Goal: Task Accomplishment & Management: Manage account settings

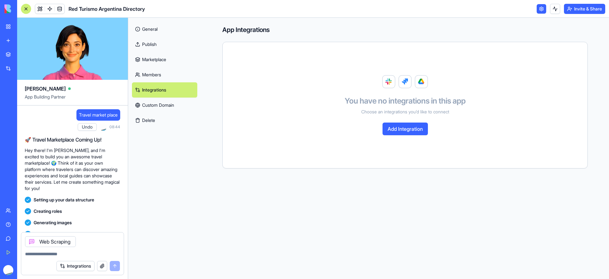
scroll to position [818, 0]
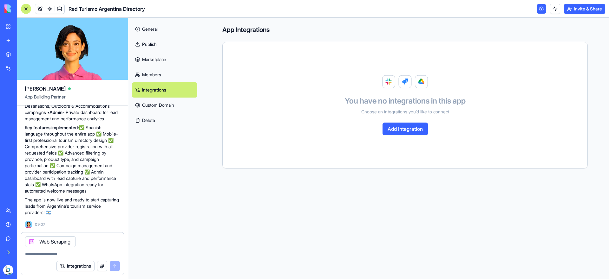
click at [105, 264] on button "button" at bounding box center [102, 266] width 10 height 10
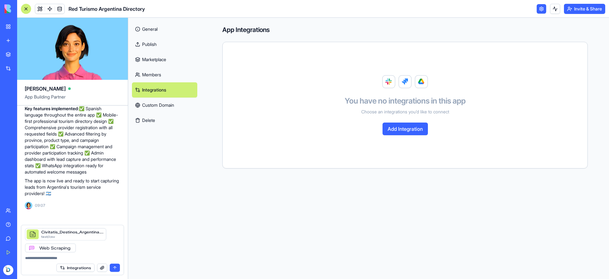
scroll to position [837, 0]
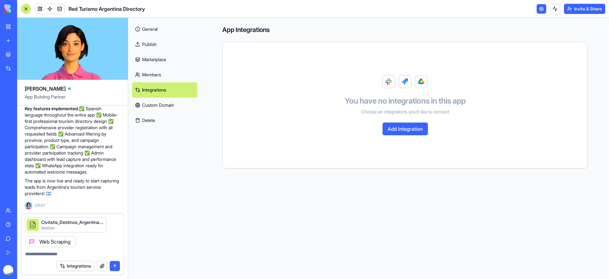
click at [116, 266] on button "submit" at bounding box center [115, 266] width 10 height 10
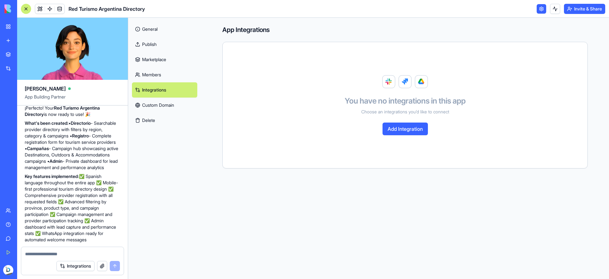
scroll to position [724, 0]
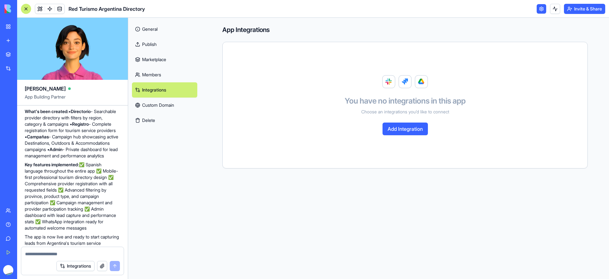
click at [159, 28] on link "General" at bounding box center [164, 29] width 65 height 15
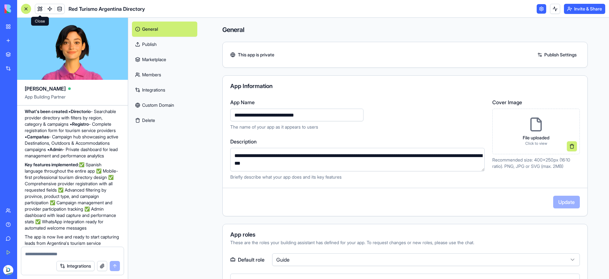
click at [41, 12] on link at bounding box center [40, 9] width 10 height 10
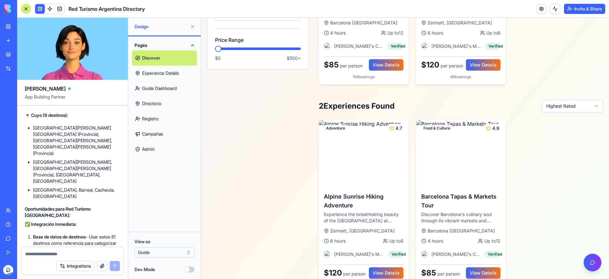
scroll to position [1474, 0]
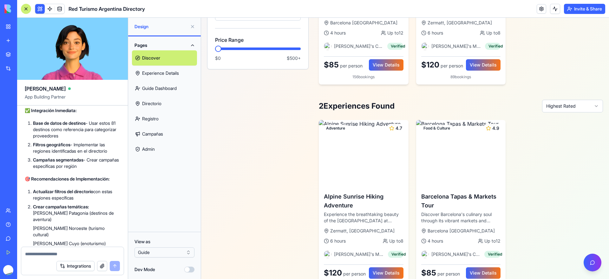
click at [75, 255] on textarea at bounding box center [72, 254] width 95 height 6
type textarea "**"
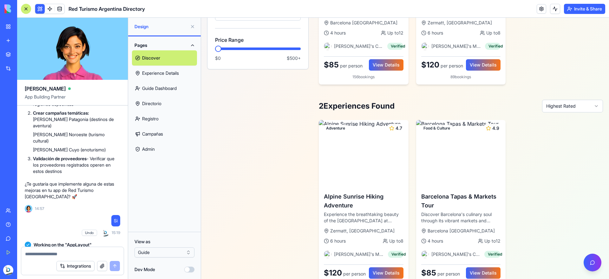
scroll to position [1890, 0]
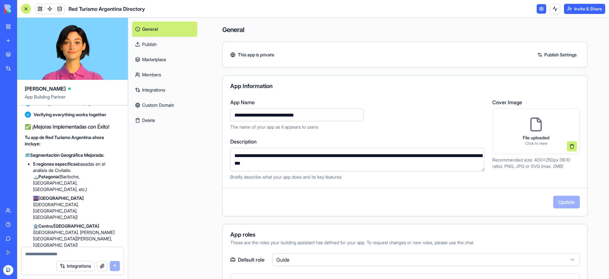
scroll to position [1745, 0]
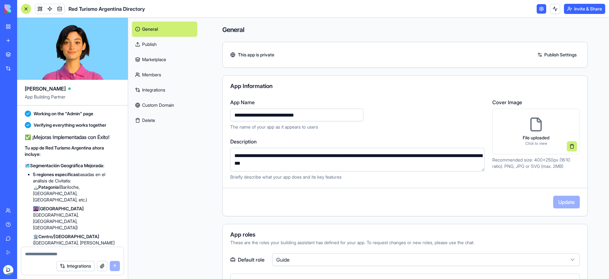
click at [95, 11] on span "Red Turismo Argentina Directory" at bounding box center [106, 9] width 76 height 8
click at [160, 47] on link "Publish" at bounding box center [164, 44] width 65 height 15
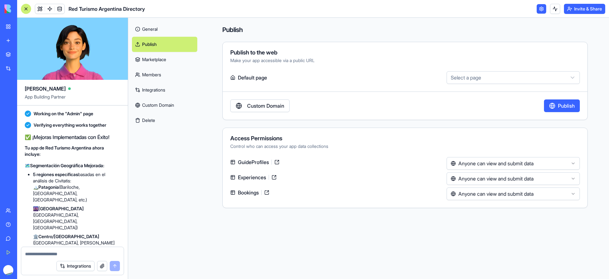
click at [158, 60] on link "Marketplace" at bounding box center [164, 59] width 65 height 15
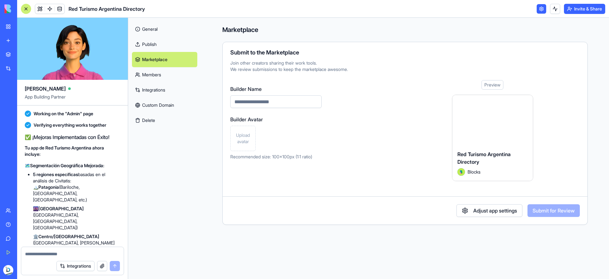
click at [507, 146] on div "Red Turismo Argentina Directory Blocks" at bounding box center [492, 162] width 81 height 35
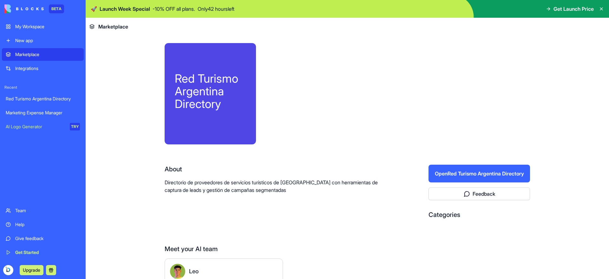
click at [468, 173] on button "Open Red Turismo Argentina Directory" at bounding box center [478, 174] width 101 height 18
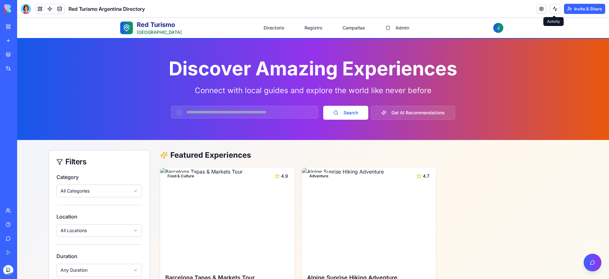
click at [551, 10] on button at bounding box center [555, 9] width 10 height 10
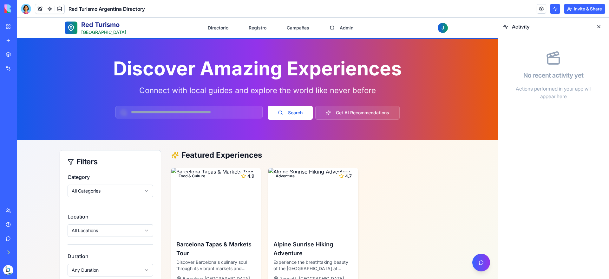
click at [600, 26] on button at bounding box center [598, 27] width 10 height 10
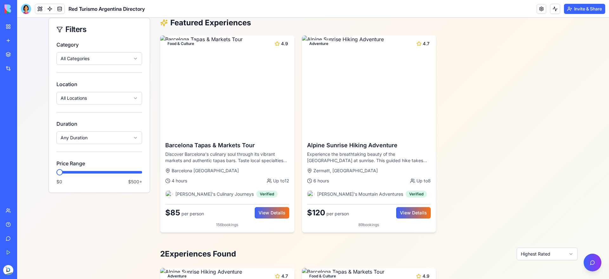
scroll to position [133, 0]
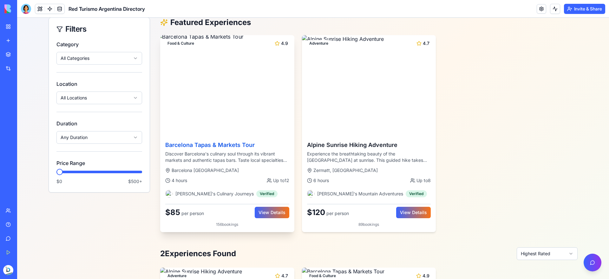
click at [180, 111] on img at bounding box center [227, 86] width 141 height 106
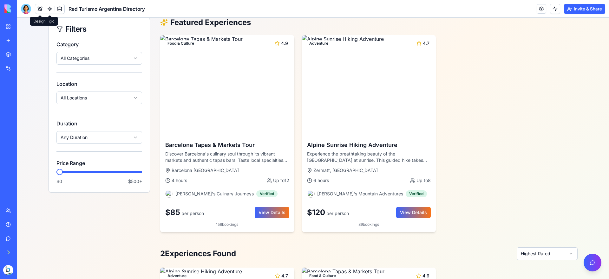
click at [43, 8] on button at bounding box center [40, 9] width 10 height 10
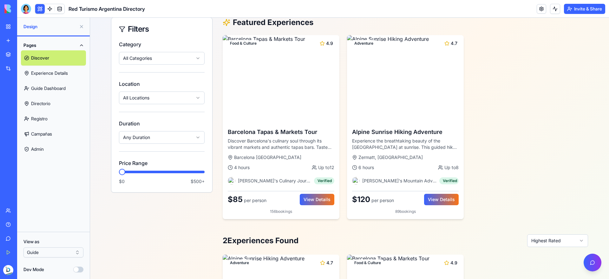
click at [68, 73] on link "Experience Details" at bounding box center [53, 73] width 65 height 15
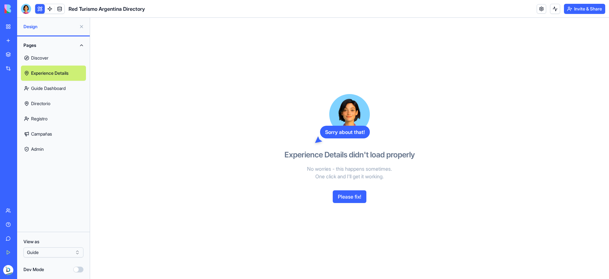
click at [356, 199] on button "Please fix!" at bounding box center [349, 196] width 34 height 13
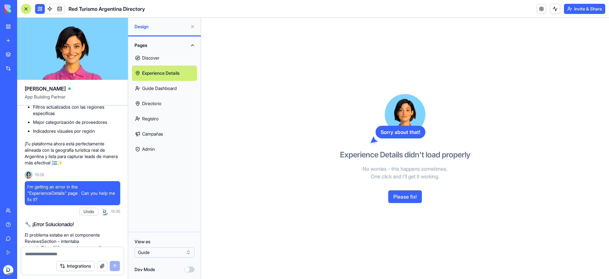
scroll to position [2080, 0]
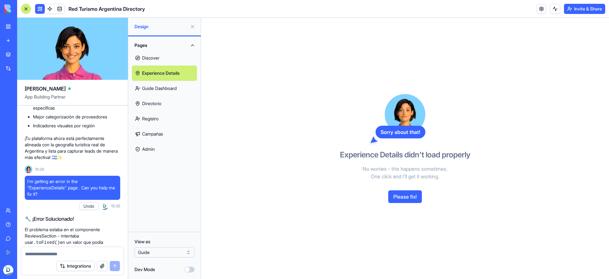
click at [159, 55] on link "Discover" at bounding box center [164, 57] width 65 height 15
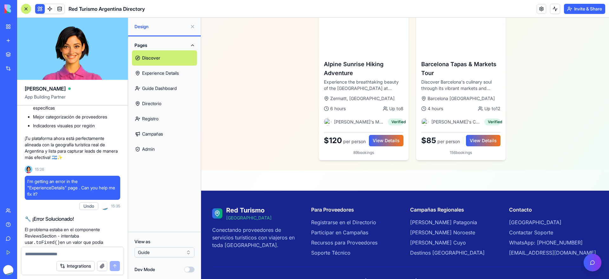
scroll to position [389, 0]
click at [150, 133] on link "Campañas" at bounding box center [164, 133] width 65 height 15
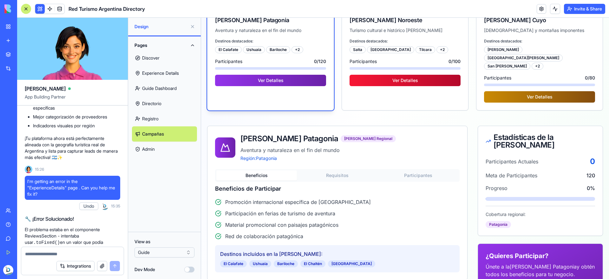
click at [157, 112] on link "Registro" at bounding box center [164, 118] width 65 height 15
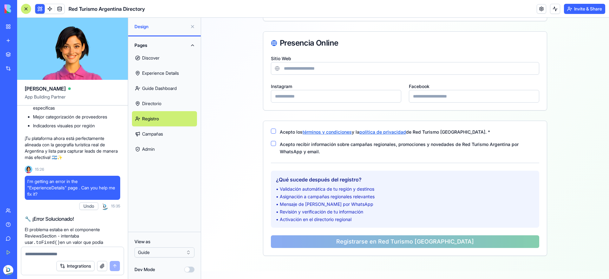
click at [156, 90] on link "Guide Dashboard" at bounding box center [164, 88] width 65 height 15
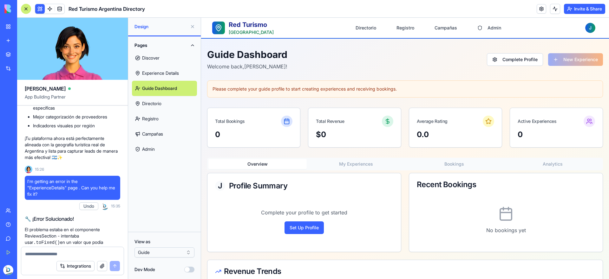
click at [162, 105] on link "Directorio" at bounding box center [164, 103] width 65 height 15
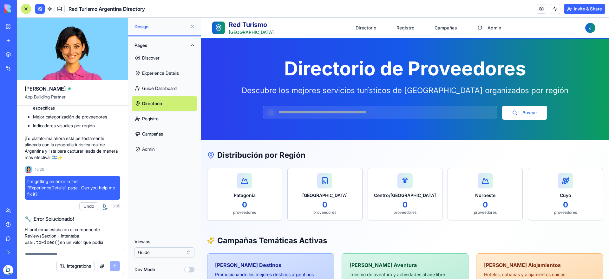
click at [166, 126] on link "Registro" at bounding box center [164, 118] width 65 height 15
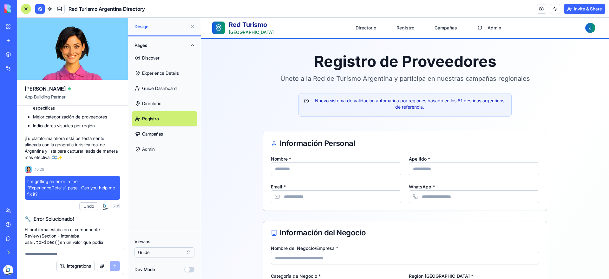
click at [158, 154] on link "Admin" at bounding box center [164, 149] width 65 height 15
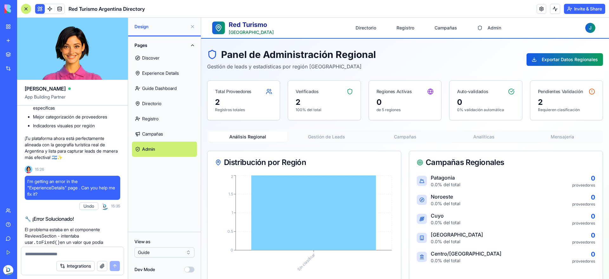
click at [186, 254] on html "BETA My Workspace New app Marketplace Integrations Recent Red Turismo Argentina…" at bounding box center [304, 139] width 609 height 279
click at [168, 55] on link "Discover" at bounding box center [164, 57] width 65 height 15
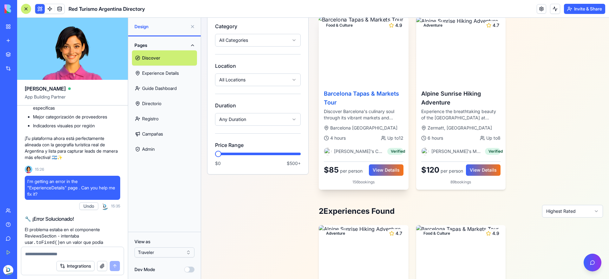
scroll to position [151, 0]
click at [193, 27] on button at bounding box center [192, 27] width 10 height 10
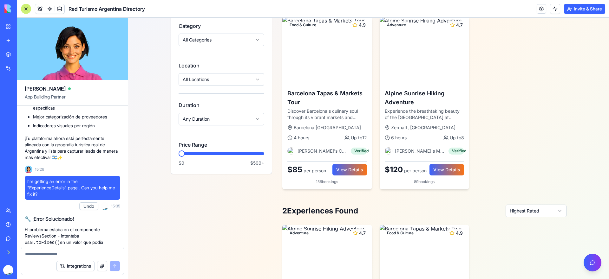
click at [27, 10] on div at bounding box center [26, 9] width 10 height 10
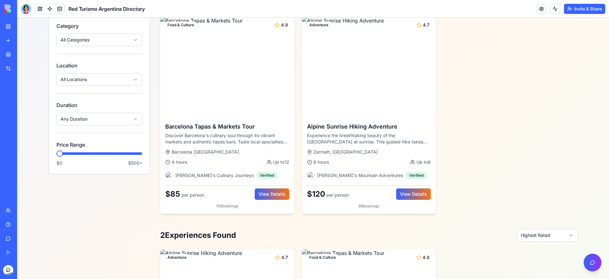
scroll to position [0, 0]
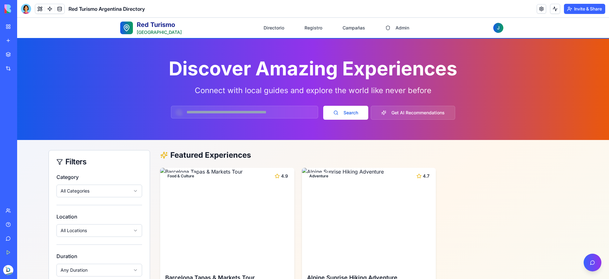
click at [273, 26] on button "Directorio" at bounding box center [273, 28] width 31 height 13
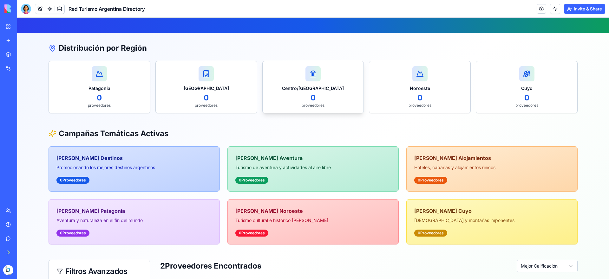
scroll to position [129, 0]
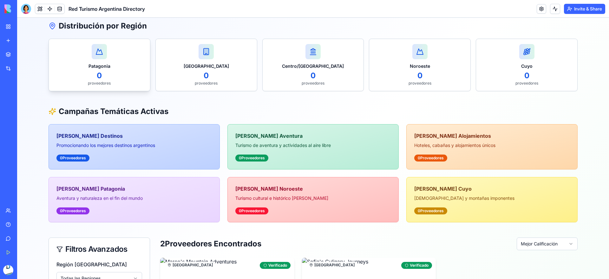
click at [100, 68] on h3 "Patagonia" at bounding box center [99, 66] width 91 height 6
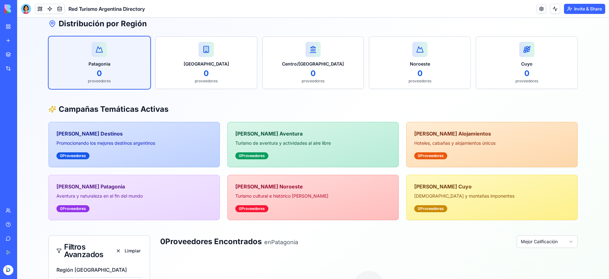
scroll to position [0, 0]
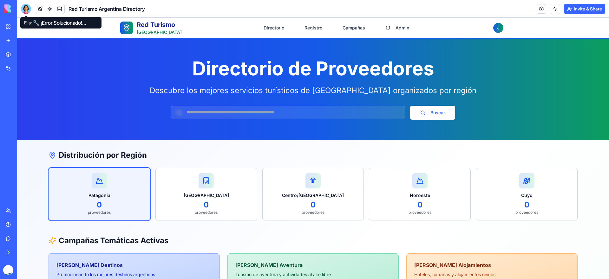
click at [29, 12] on div at bounding box center [26, 9] width 10 height 10
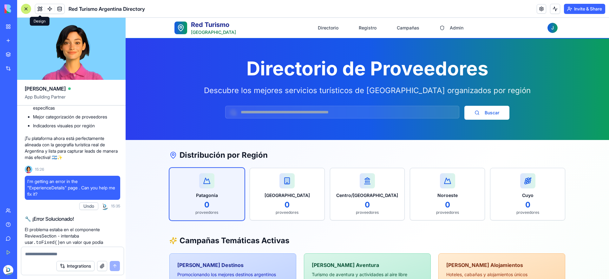
click at [38, 12] on button at bounding box center [40, 9] width 10 height 10
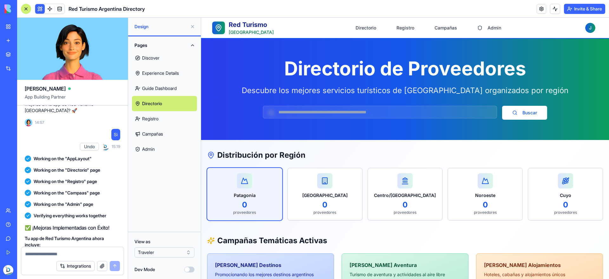
scroll to position [1654, 0]
click at [73, 250] on div at bounding box center [72, 252] width 102 height 10
click at [71, 253] on textarea at bounding box center [72, 254] width 95 height 6
type textarea "*"
type textarea "**********"
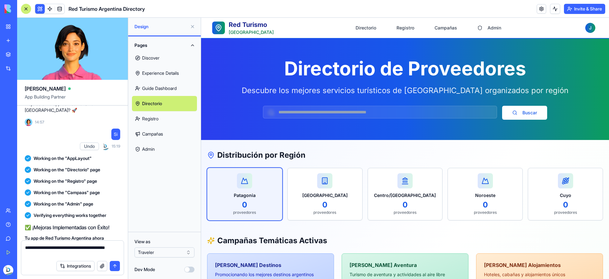
click at [120, 268] on div "Integrations" at bounding box center [72, 266] width 102 height 18
click at [115, 268] on button "submit" at bounding box center [115, 266] width 10 height 10
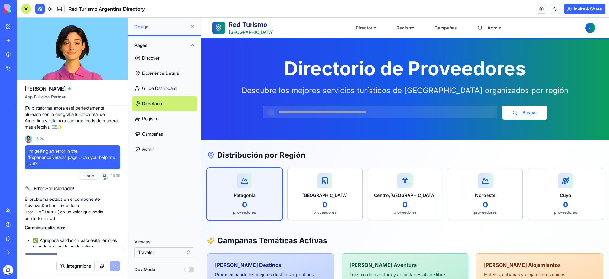
scroll to position [2274, 0]
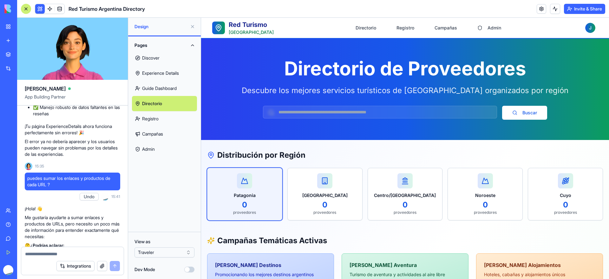
click at [102, 266] on button "button" at bounding box center [102, 266] width 10 height 10
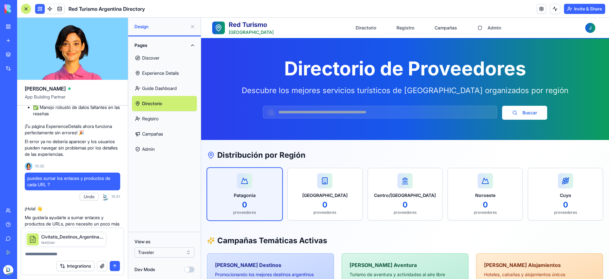
click at [71, 257] on div "Integrations" at bounding box center [72, 266] width 102 height 18
click at [67, 250] on div at bounding box center [72, 252] width 102 height 10
click at [61, 256] on textarea at bounding box center [72, 254] width 95 height 6
type textarea "**********"
click at [113, 267] on button "submit" at bounding box center [115, 266] width 10 height 10
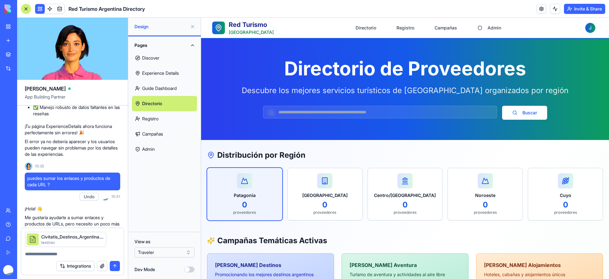
scroll to position [2316, 0]
